Goal: Check status

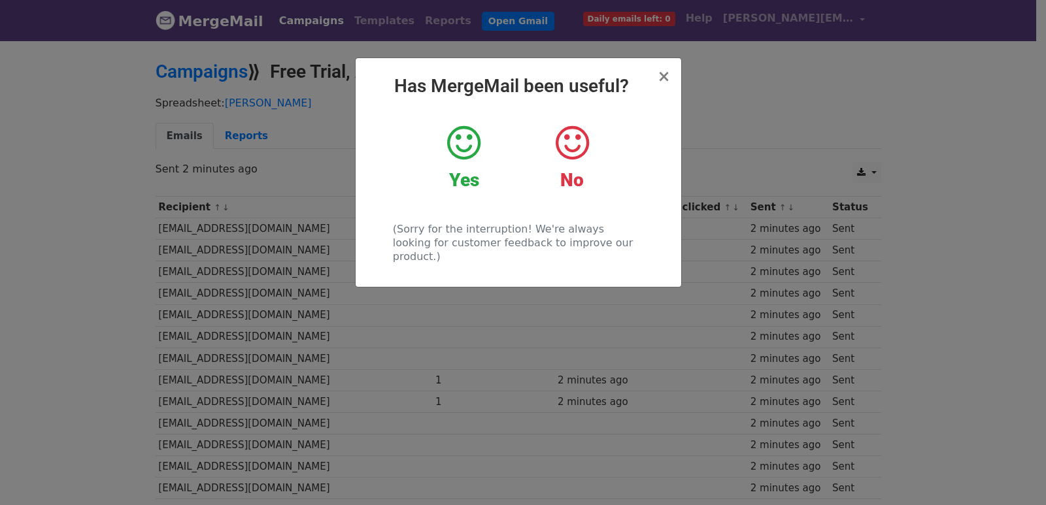
click at [341, 416] on div "× Has MergeMail been useful? Yes No (Sorry for the interruption! We're always l…" at bounding box center [523, 272] width 1046 height 466
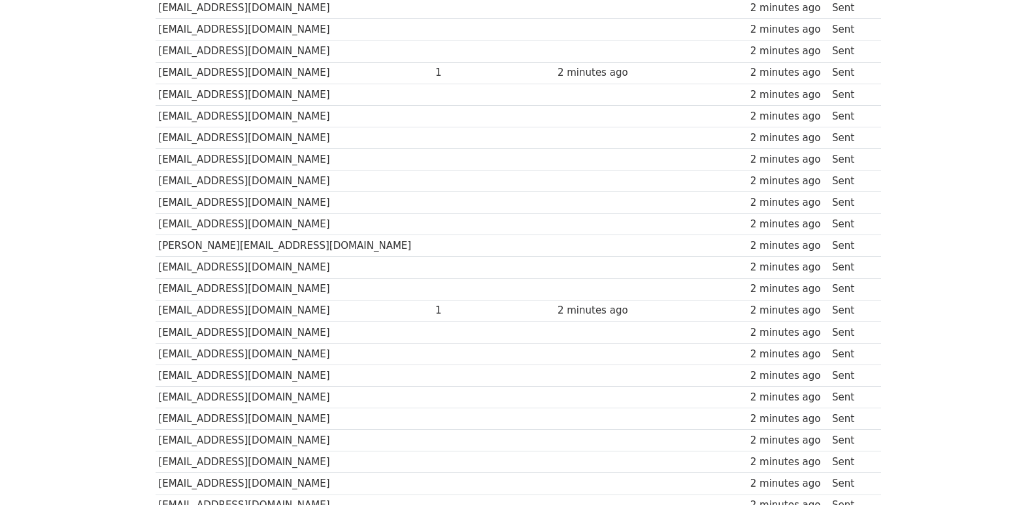
scroll to position [910, 0]
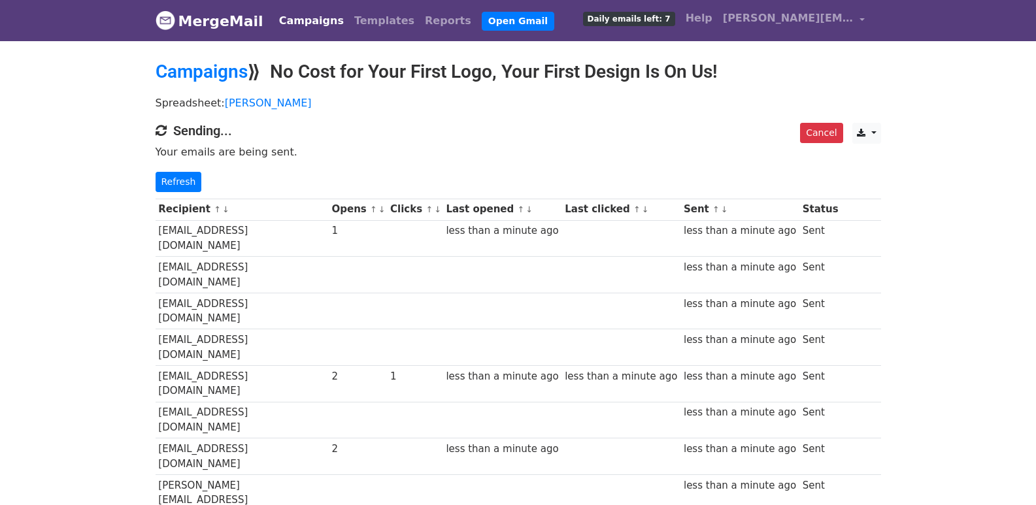
click at [147, 171] on div "Cancel CSV Excel Sending... Your emails are being sent. Refresh" at bounding box center [518, 157] width 745 height 69
click at [180, 184] on link "Refresh" at bounding box center [179, 182] width 46 height 20
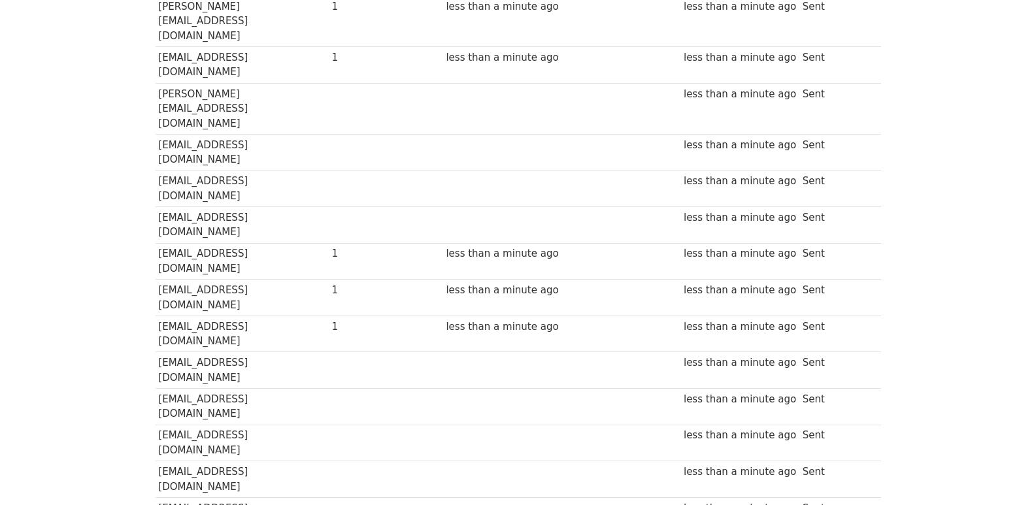
scroll to position [915, 0]
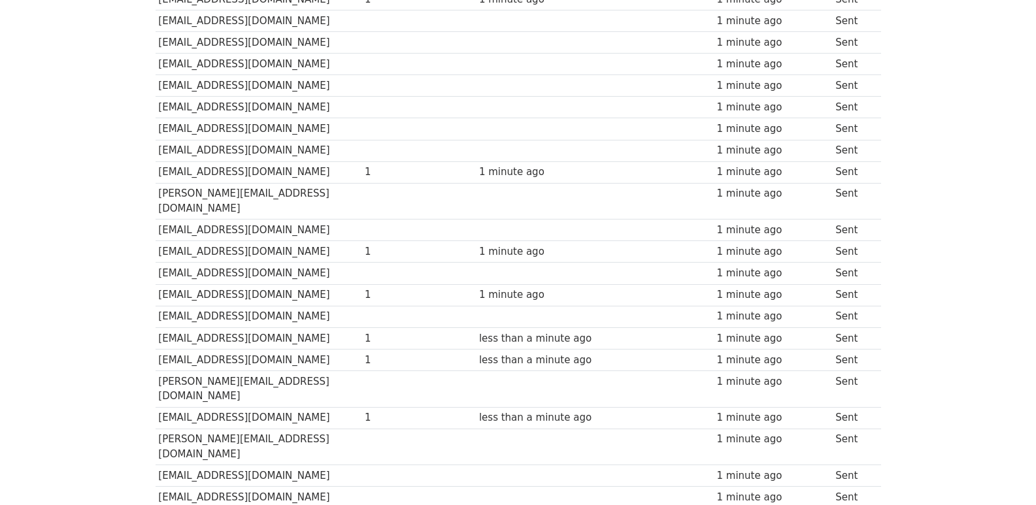
scroll to position [910, 0]
